Goal: Transaction & Acquisition: Purchase product/service

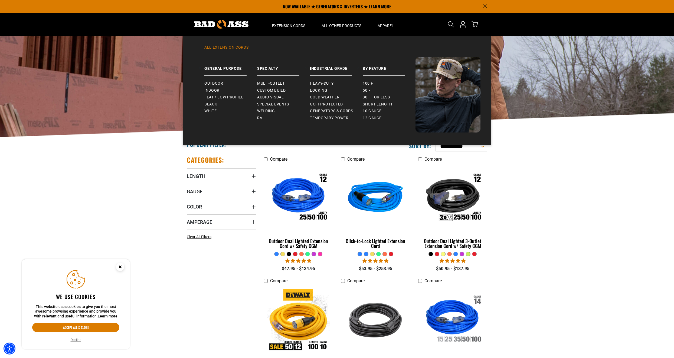
click at [237, 49] on link "All Extension Cords" at bounding box center [336, 51] width 287 height 12
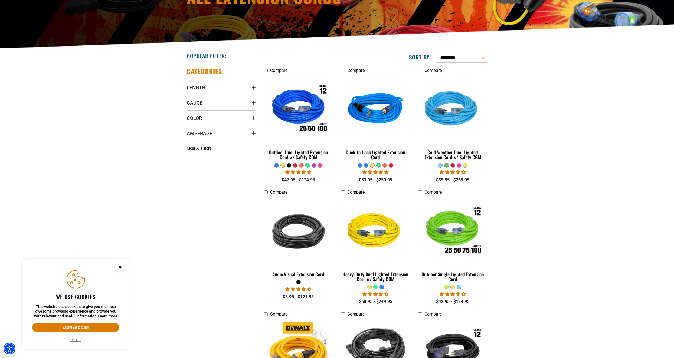
scroll to position [91, 0]
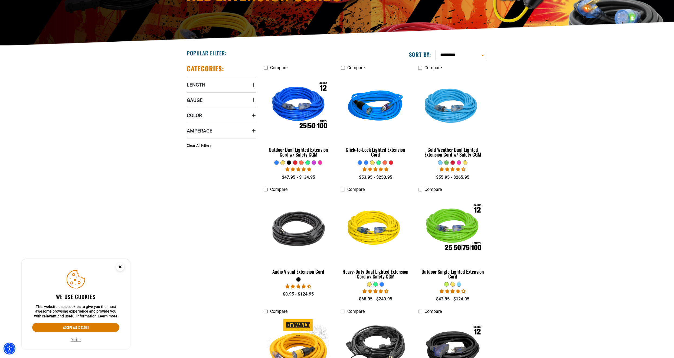
click at [120, 267] on icon "Close this option" at bounding box center [120, 267] width 2 height 2
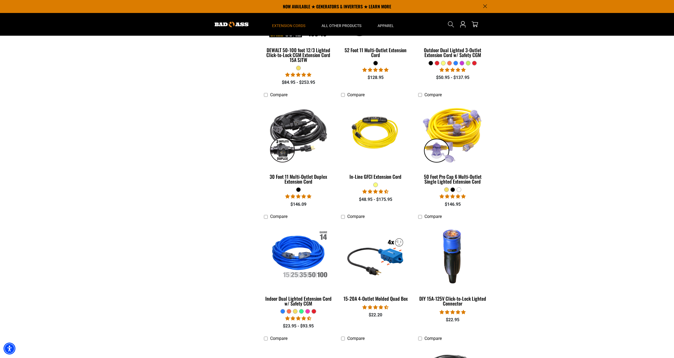
scroll to position [400, 0]
